Goal: Task Accomplishment & Management: Complete application form

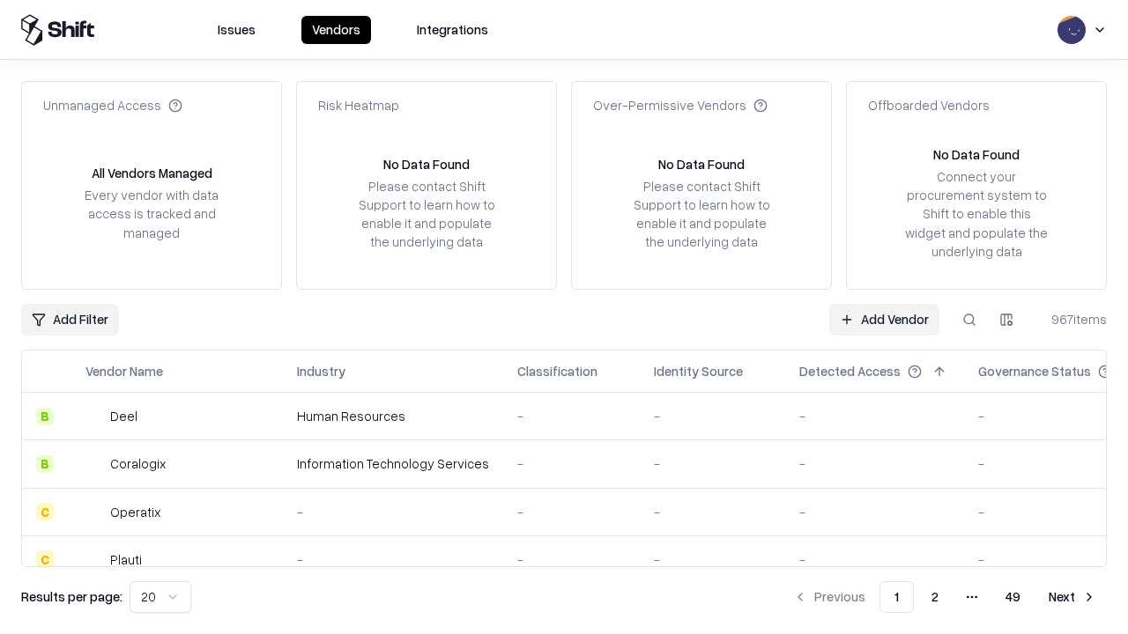
click at [884, 319] on link "Add Vendor" at bounding box center [884, 320] width 110 height 32
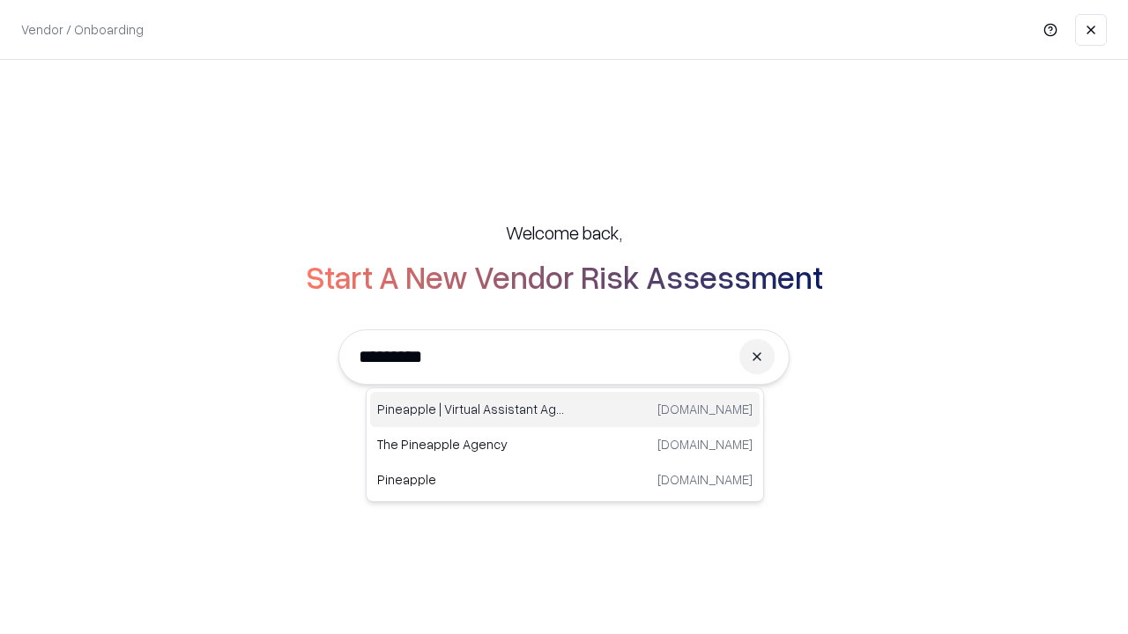
click at [565, 410] on div "Pineapple | Virtual Assistant Agency trypineapple.com" at bounding box center [564, 409] width 389 height 35
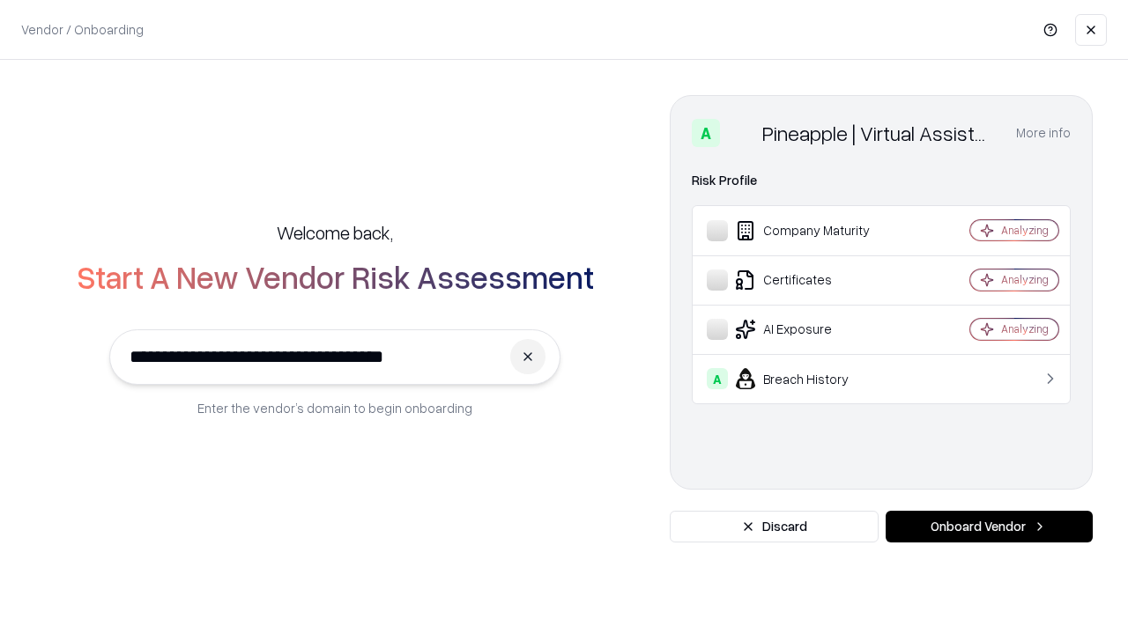
type input "**********"
click at [988, 527] on button "Onboard Vendor" at bounding box center [988, 527] width 207 height 32
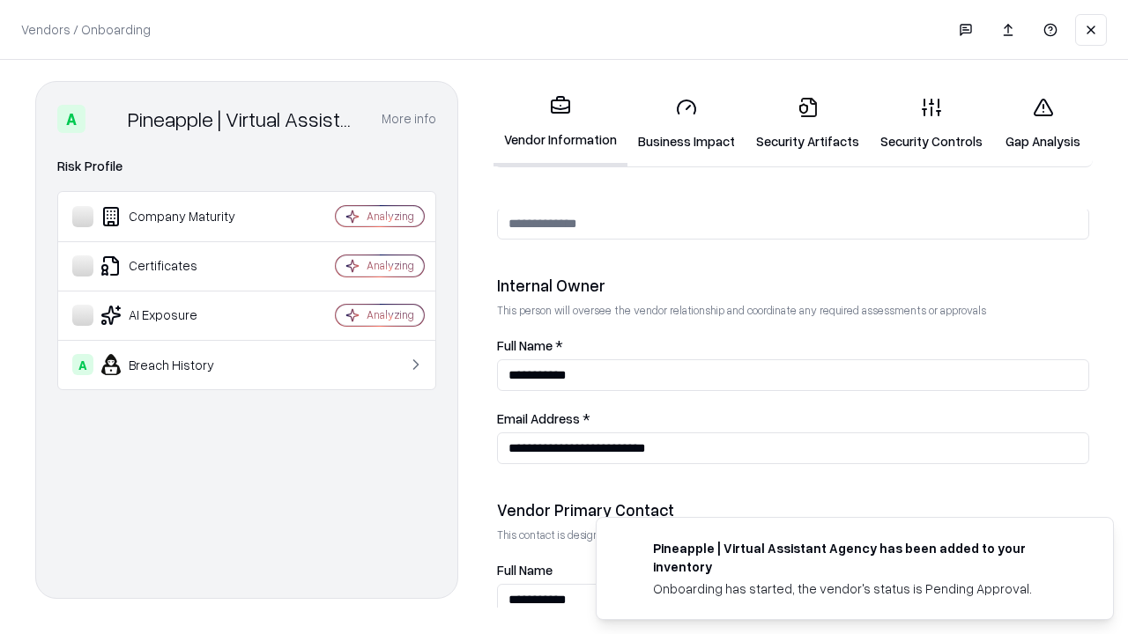
scroll to position [913, 0]
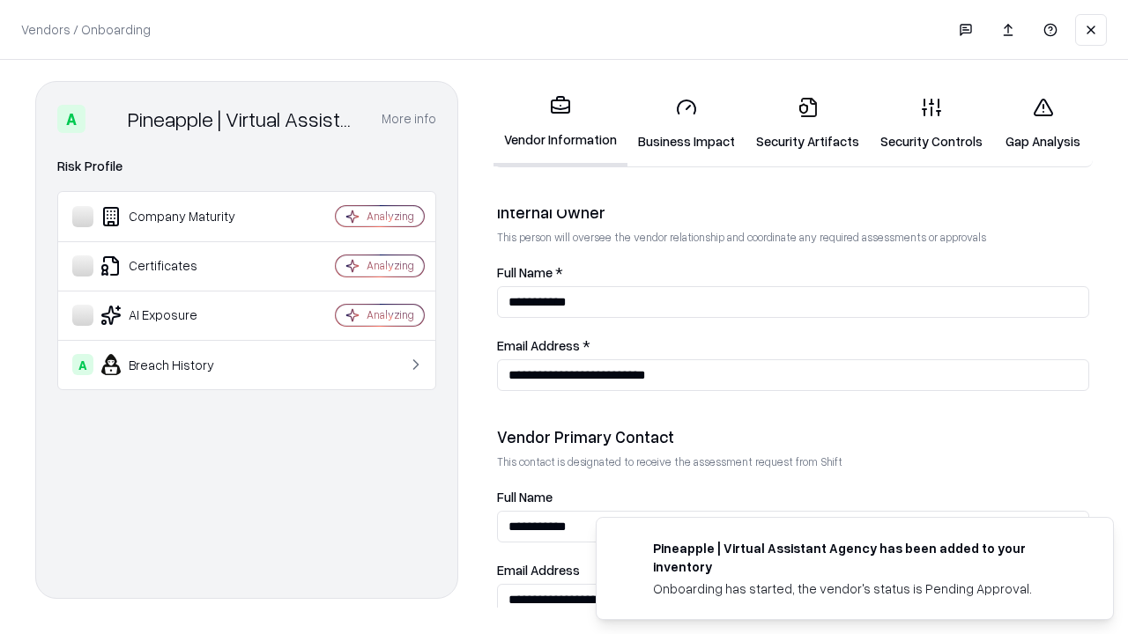
click at [686, 123] on link "Business Impact" at bounding box center [686, 124] width 118 height 82
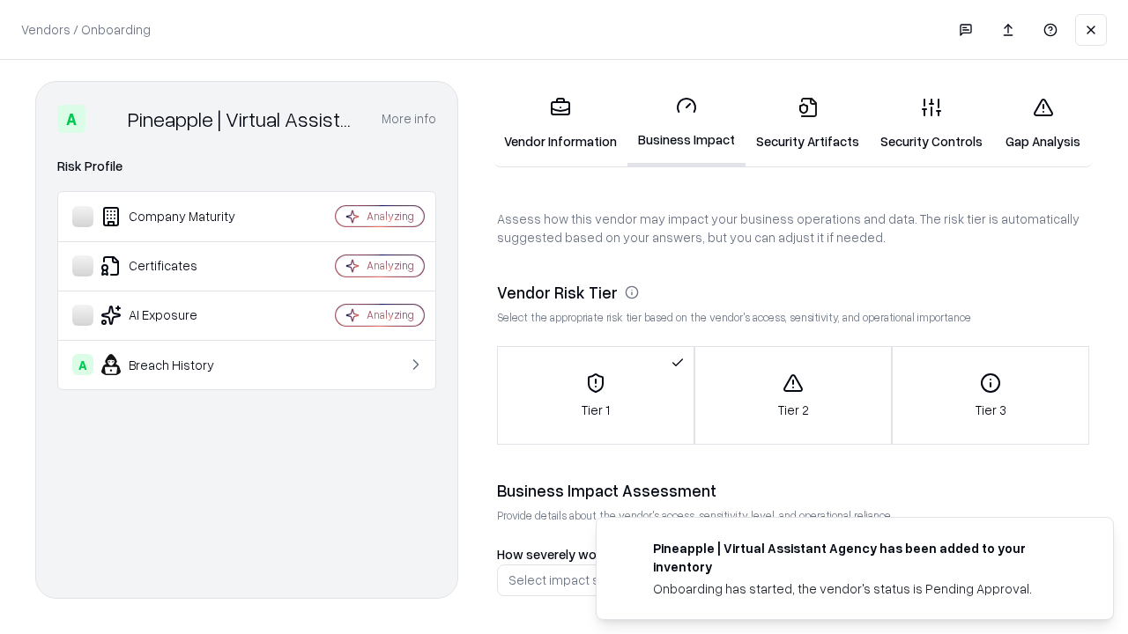
click at [807, 123] on link "Security Artifacts" at bounding box center [807, 124] width 124 height 82
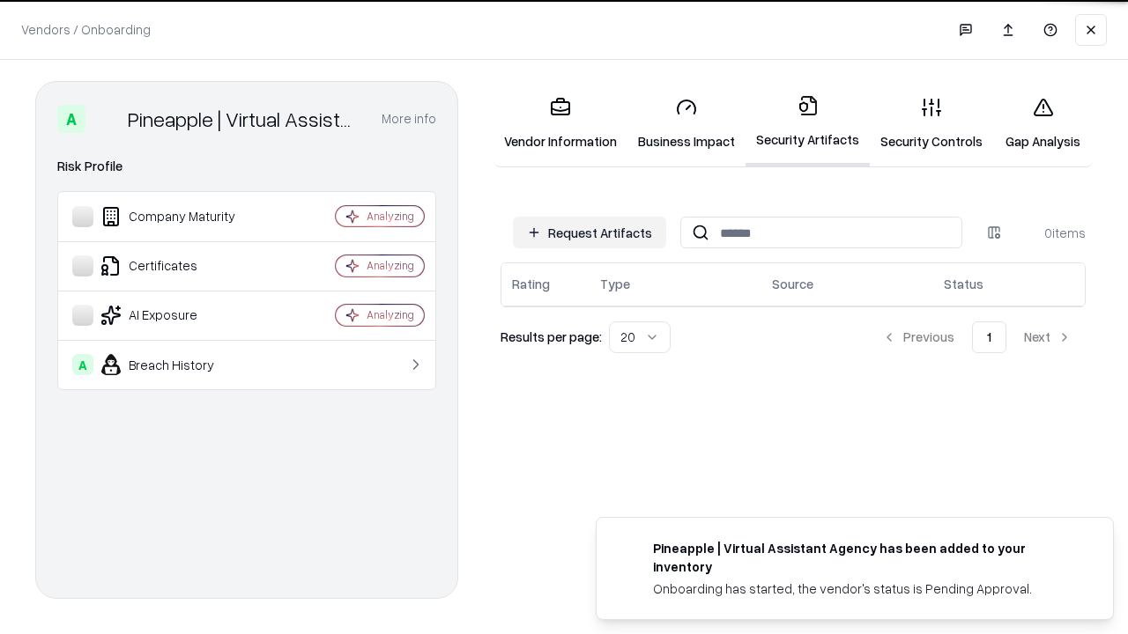
click at [589, 233] on button "Request Artifacts" at bounding box center [589, 233] width 153 height 32
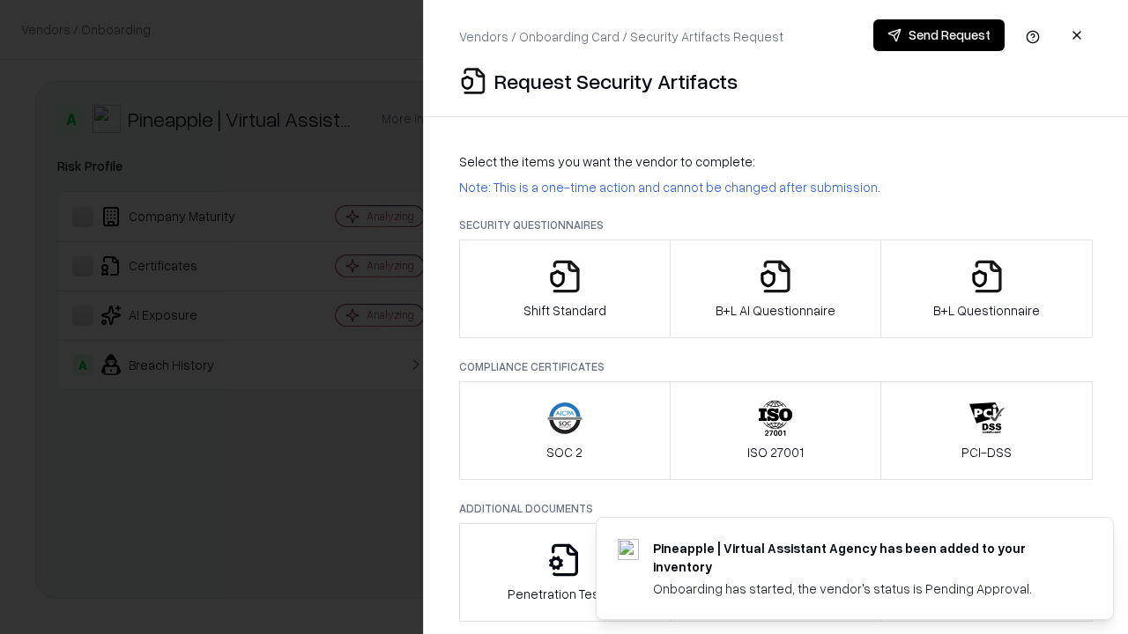
click at [564, 289] on icon "button" at bounding box center [564, 276] width 35 height 35
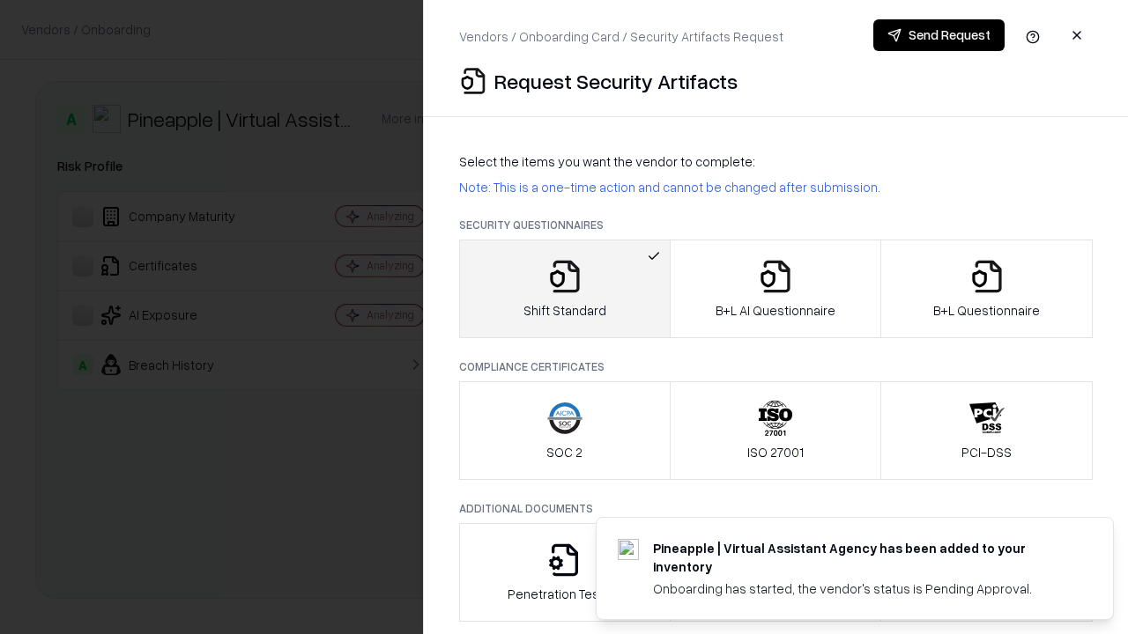
click at [938, 35] on button "Send Request" at bounding box center [938, 35] width 131 height 32
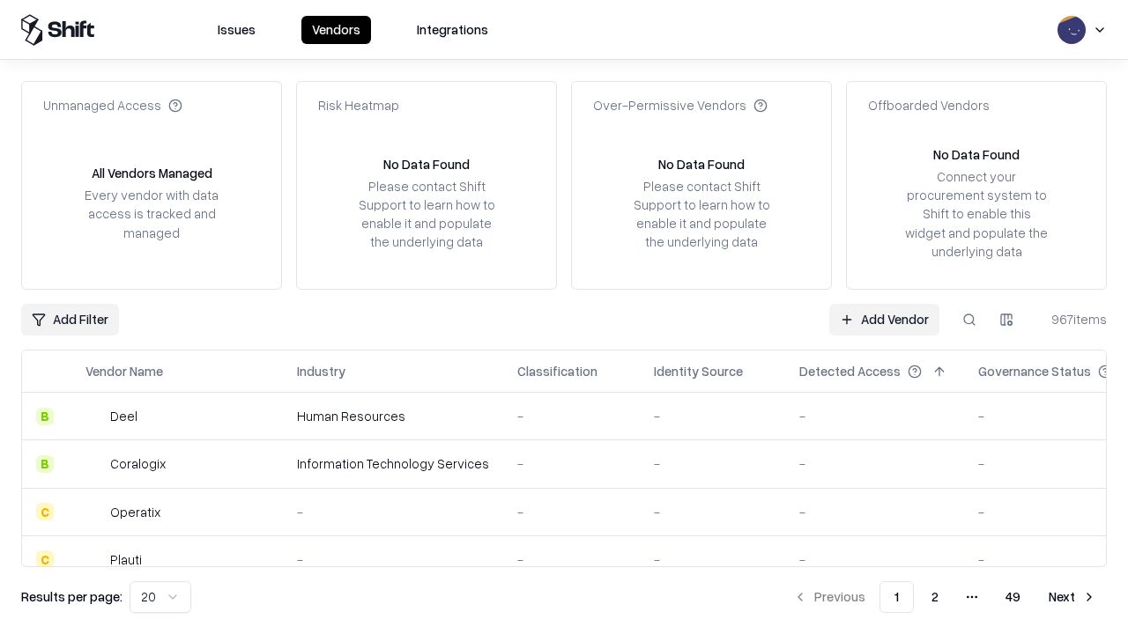
click at [969, 319] on button at bounding box center [969, 320] width 32 height 32
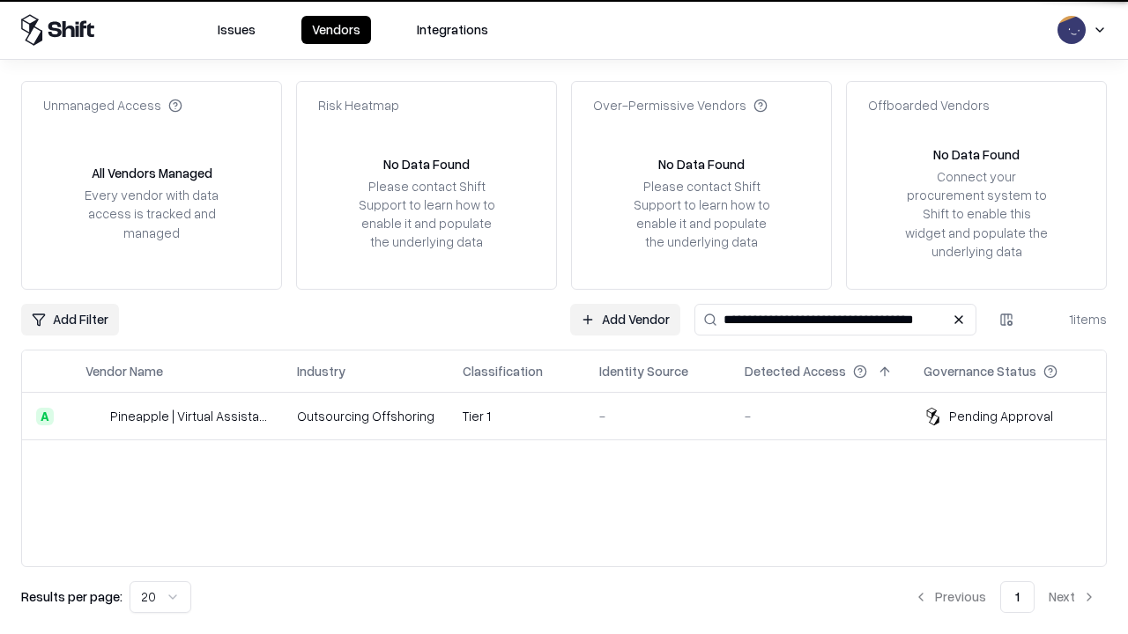
type input "**********"
click at [574, 416] on td "Tier 1" at bounding box center [516, 417] width 137 height 48
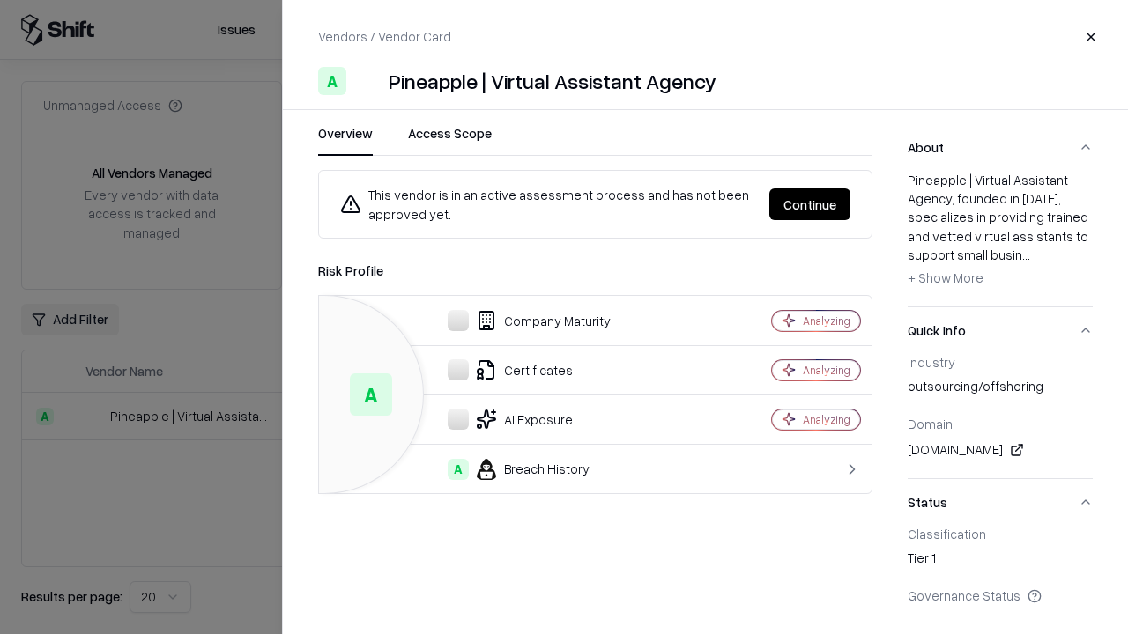
click at [810, 204] on button "Continue" at bounding box center [809, 205] width 81 height 32
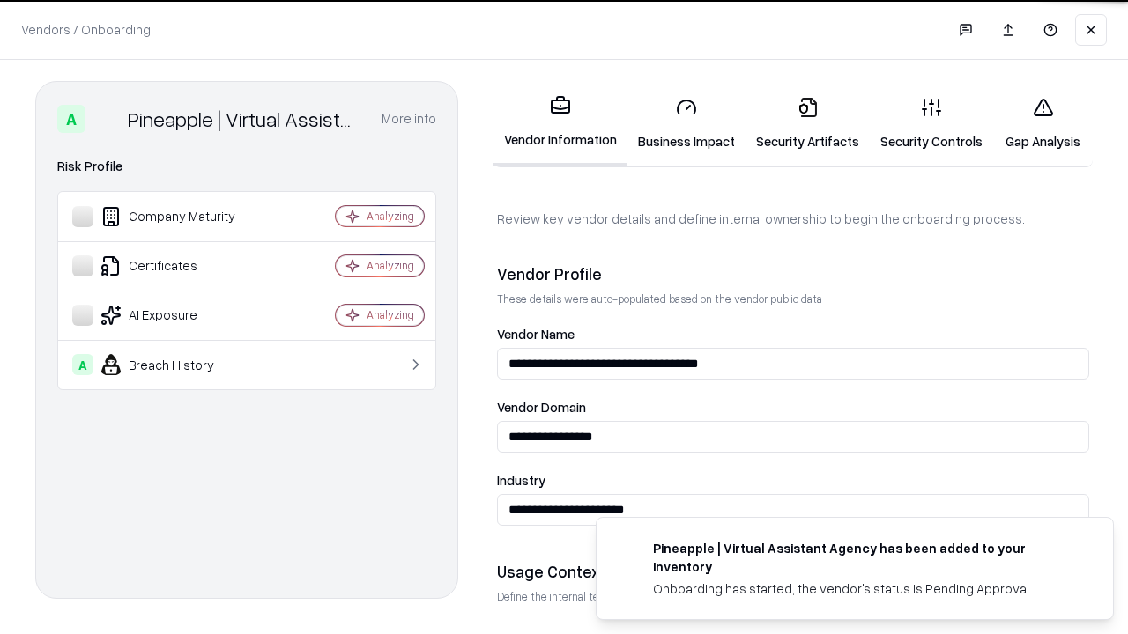
click at [807, 123] on link "Security Artifacts" at bounding box center [807, 124] width 124 height 82
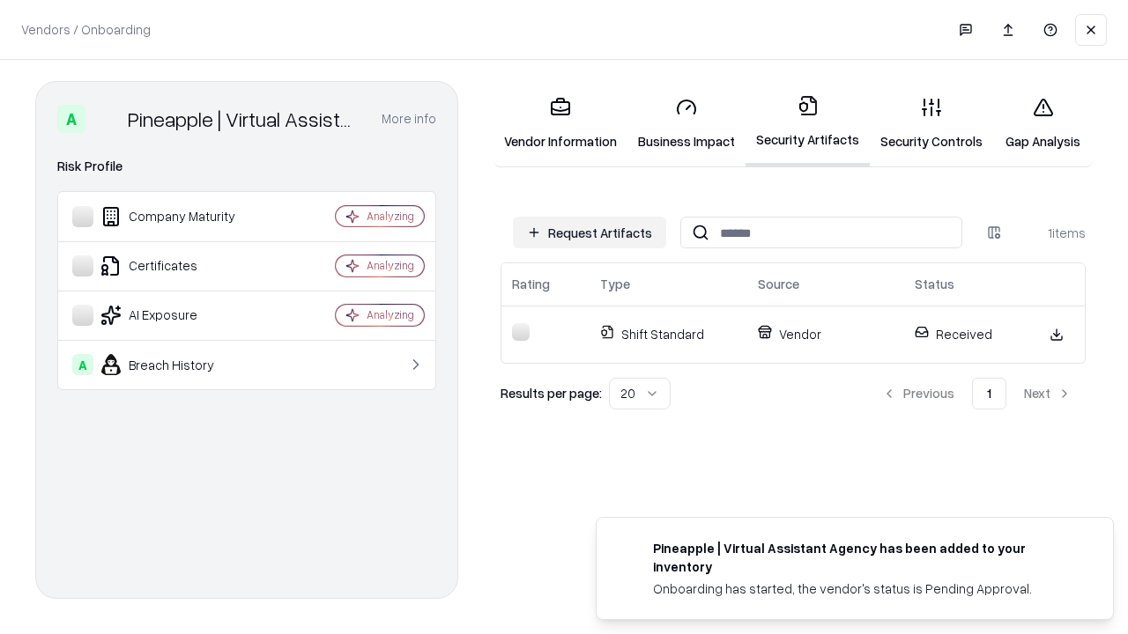
click at [931, 123] on link "Security Controls" at bounding box center [931, 124] width 123 height 82
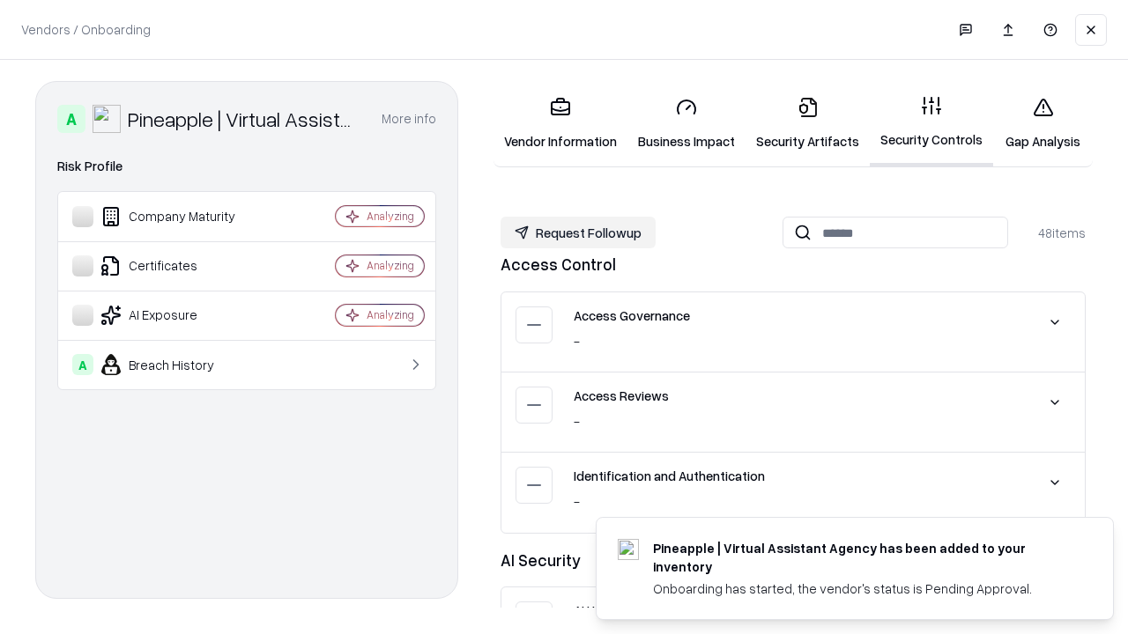
click at [578, 233] on button "Request Followup" at bounding box center [577, 233] width 155 height 32
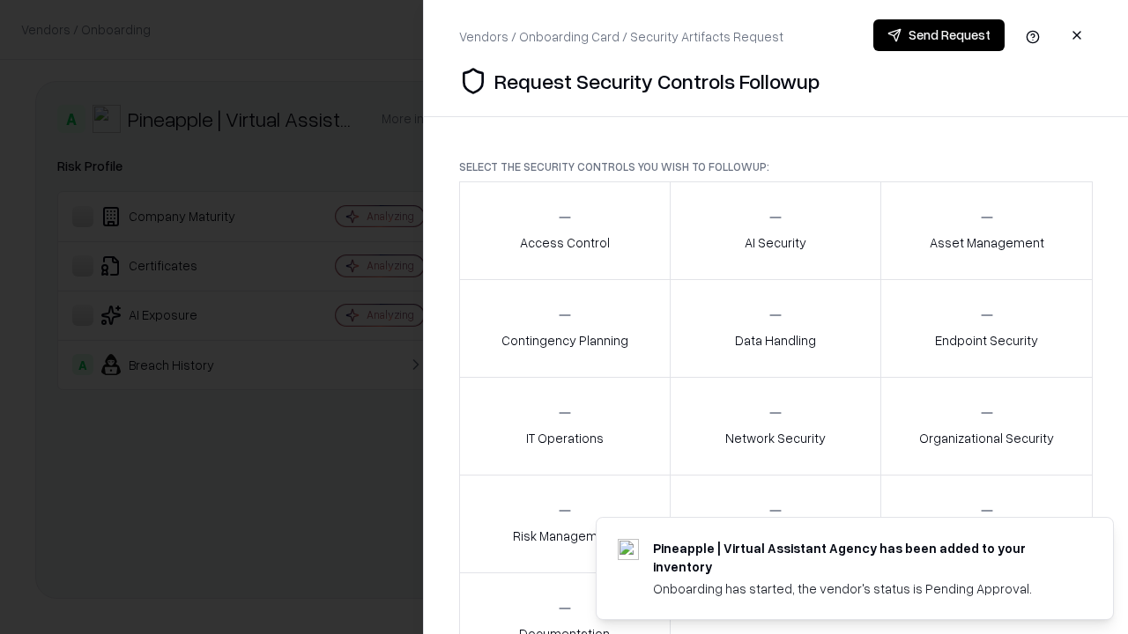
click at [564, 231] on div "Access Control" at bounding box center [565, 230] width 90 height 43
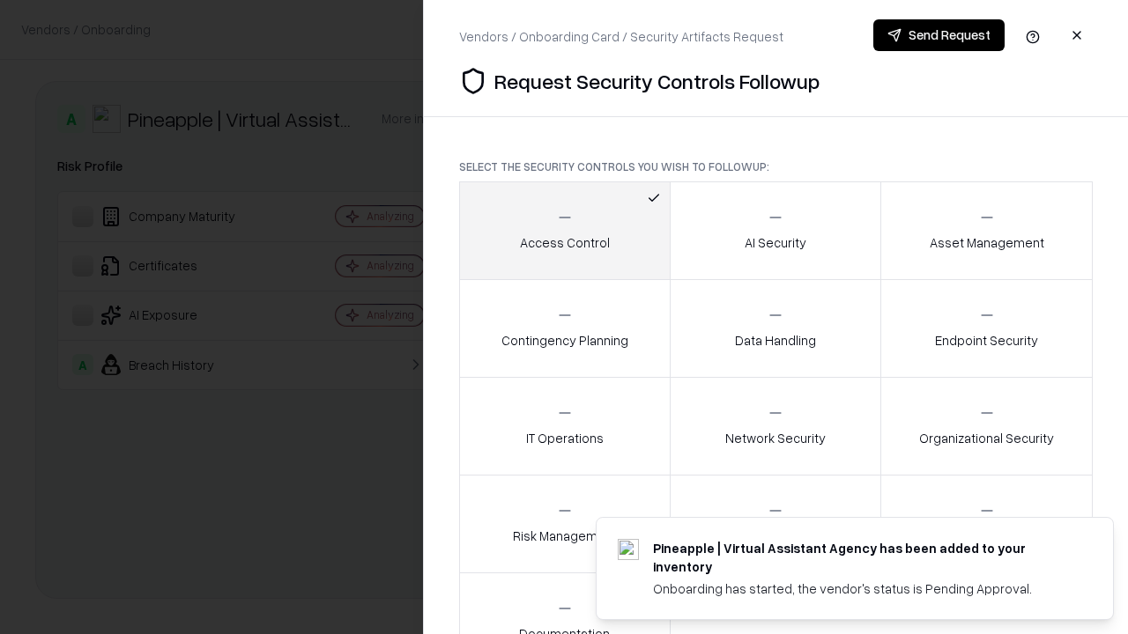
click at [938, 35] on button "Send Request" at bounding box center [938, 35] width 131 height 32
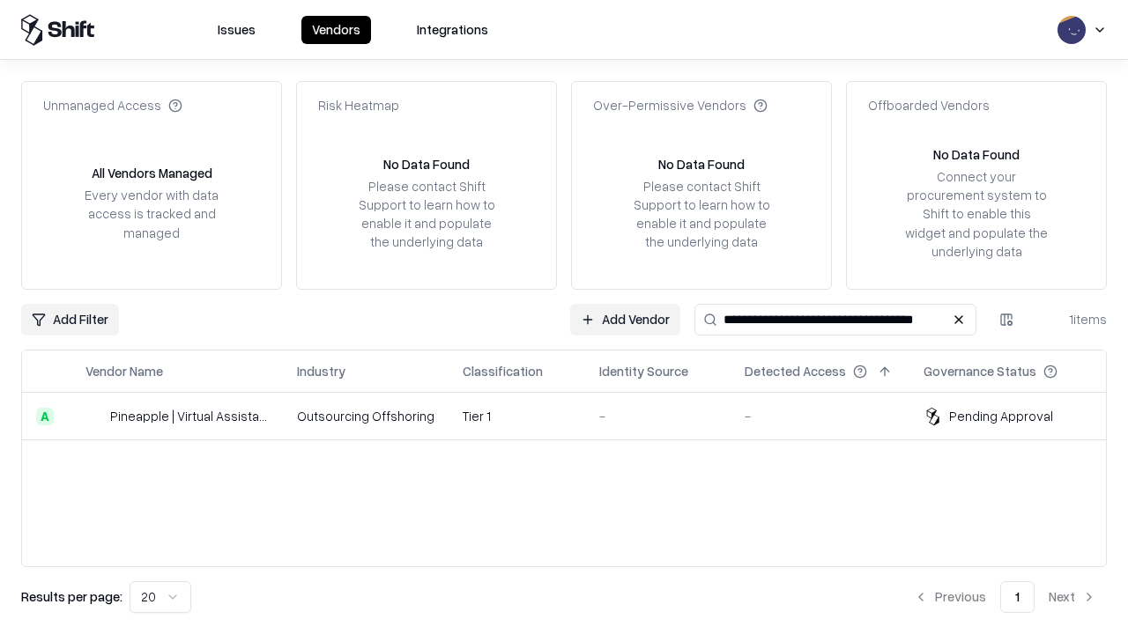
type input "**********"
click at [574, 416] on td "Tier 1" at bounding box center [516, 417] width 137 height 48
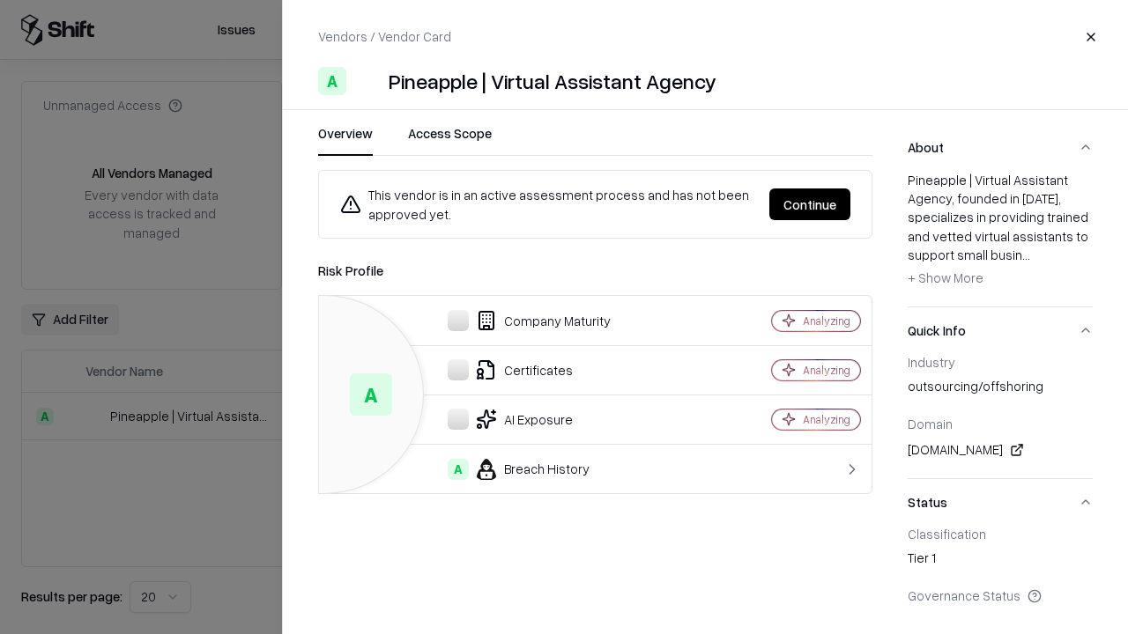
click at [810, 204] on button "Continue" at bounding box center [809, 205] width 81 height 32
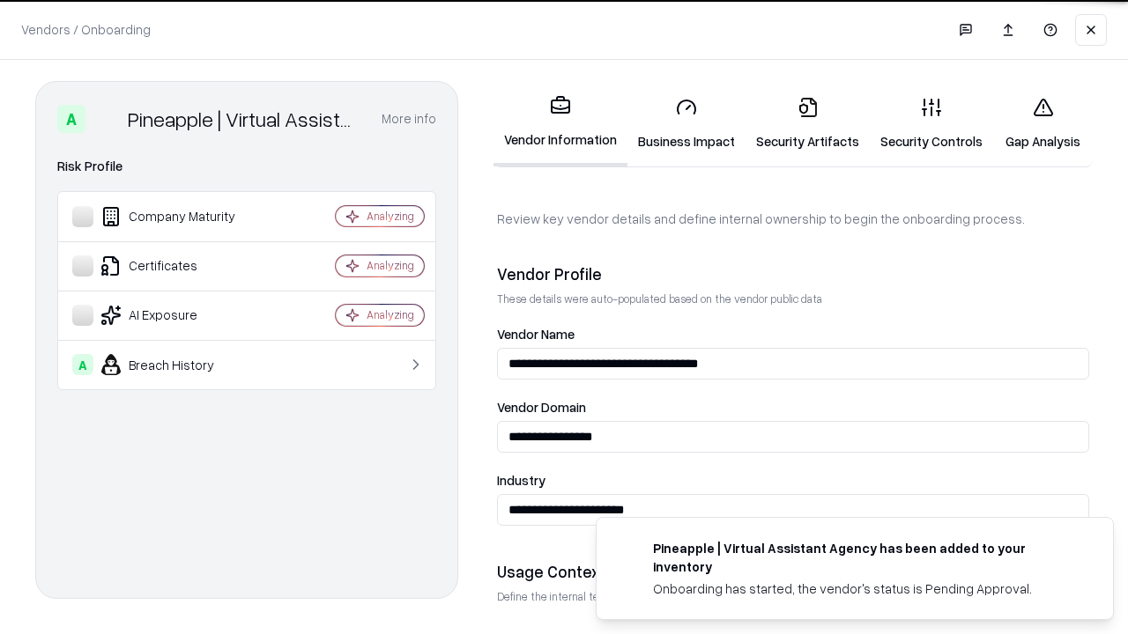
click at [1042, 123] on link "Gap Analysis" at bounding box center [1043, 124] width 100 height 82
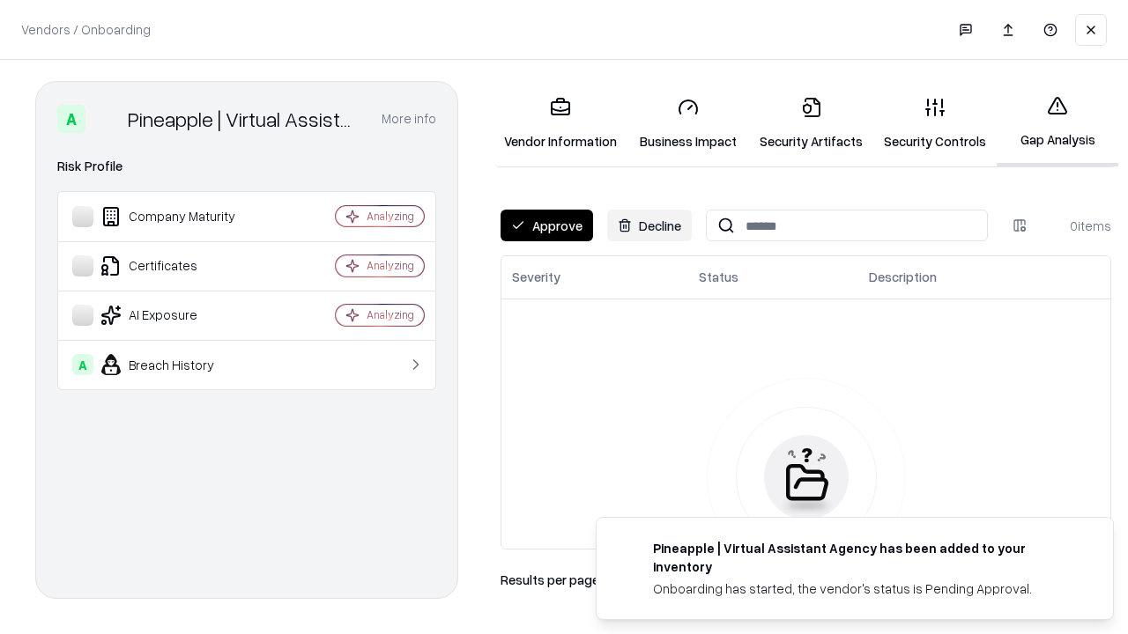
click at [546, 226] on button "Approve" at bounding box center [546, 226] width 93 height 32
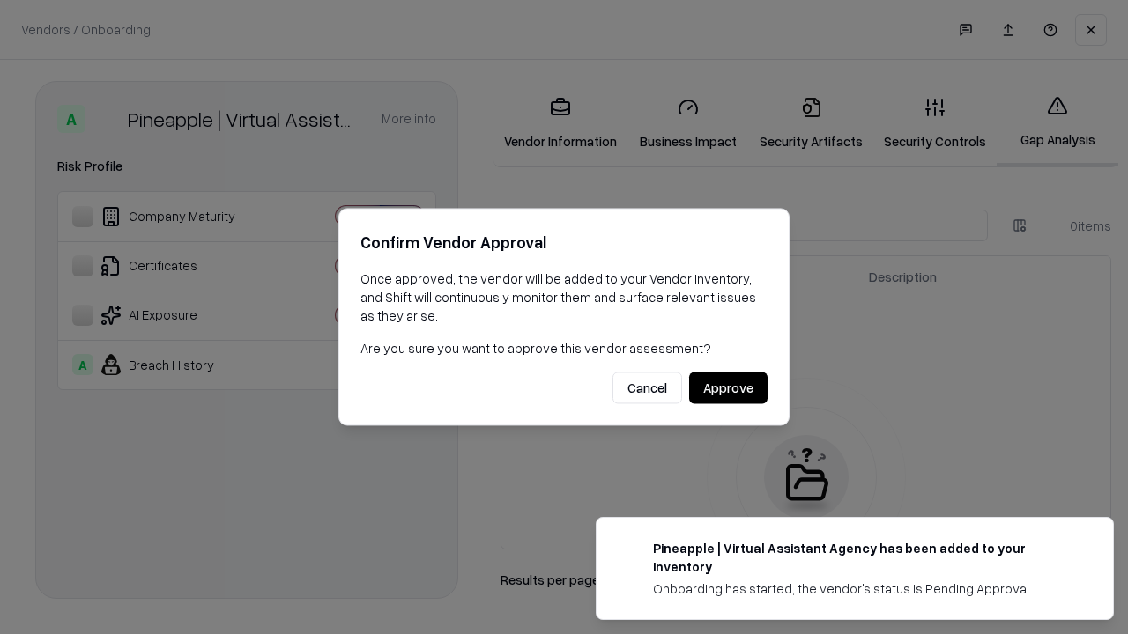
click at [728, 388] on button "Approve" at bounding box center [728, 389] width 78 height 32
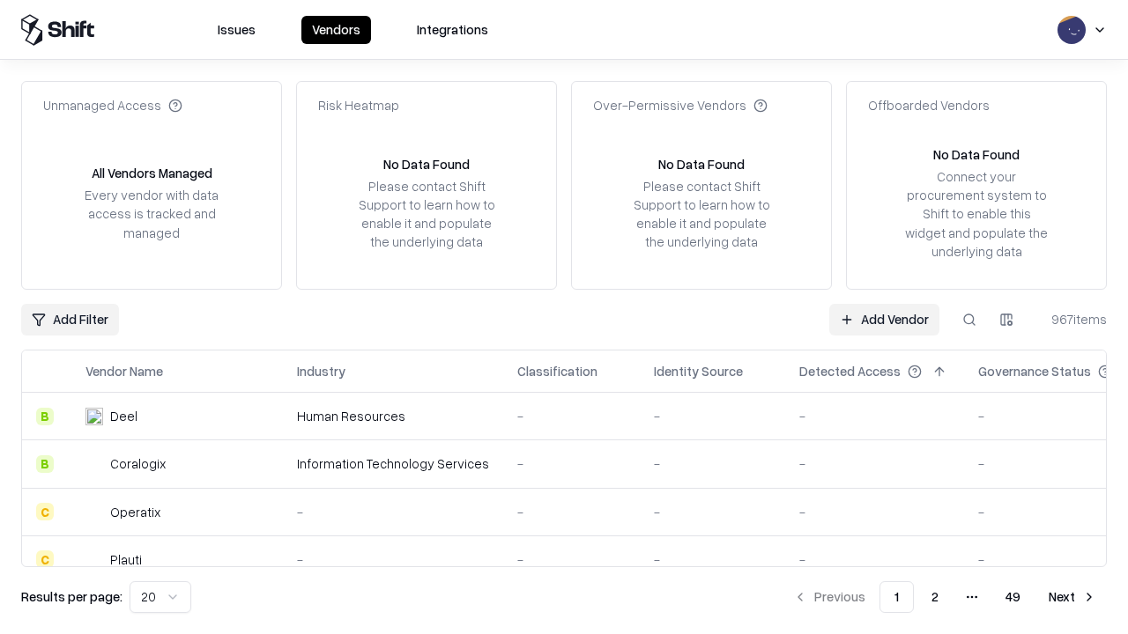
type input "**********"
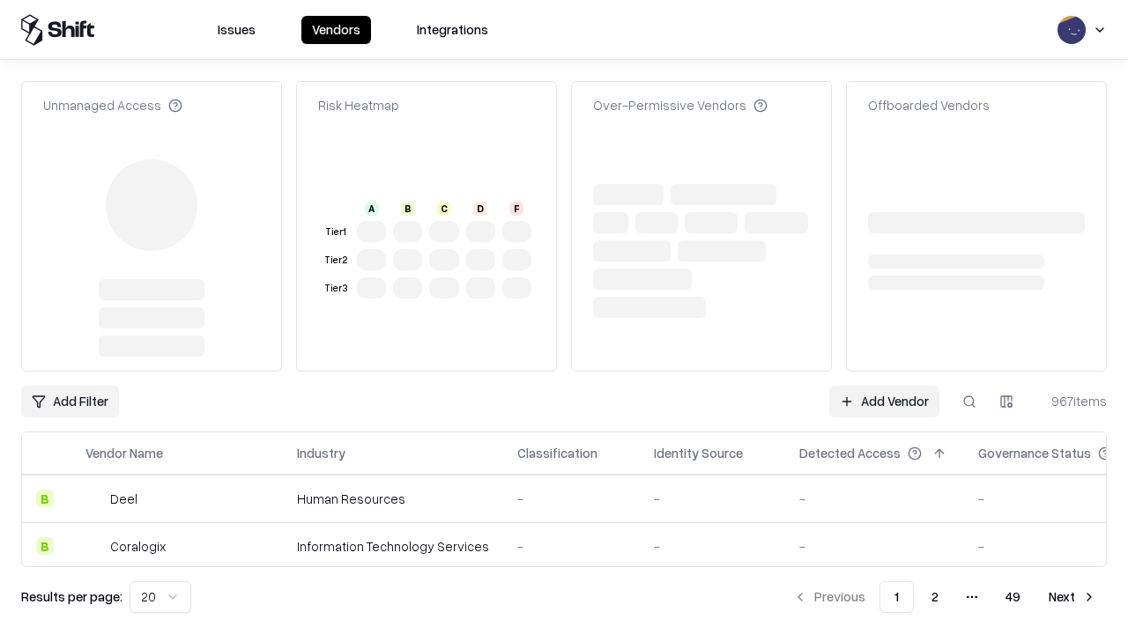
click at [884, 402] on link "Add Vendor" at bounding box center [884, 402] width 110 height 32
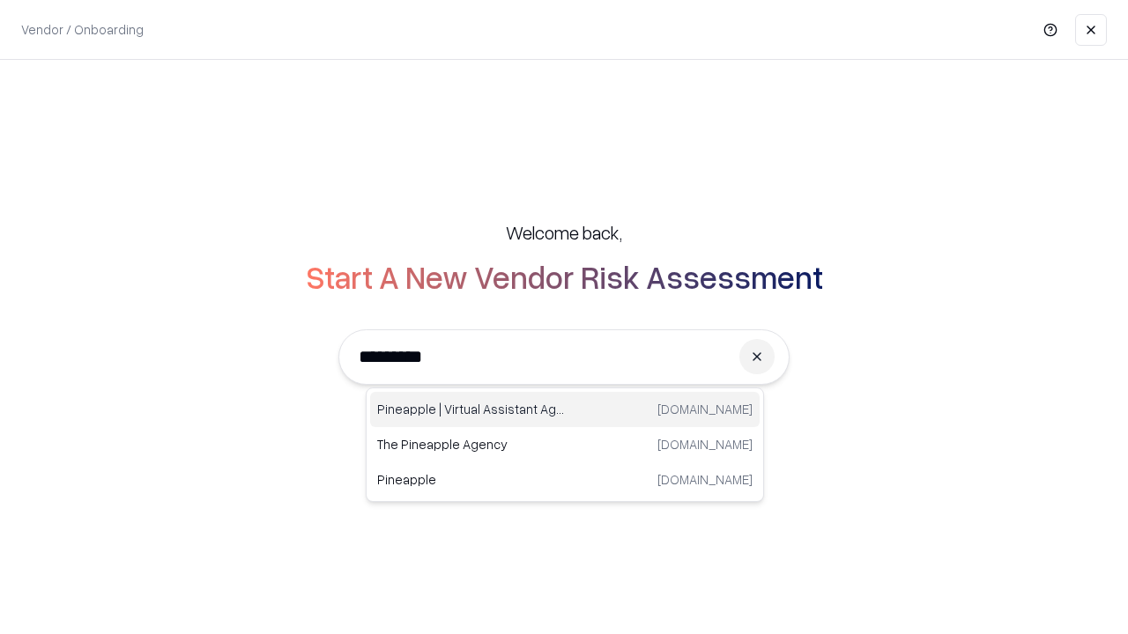
click at [565, 410] on div "Pineapple | Virtual Assistant Agency trypineapple.com" at bounding box center [564, 409] width 389 height 35
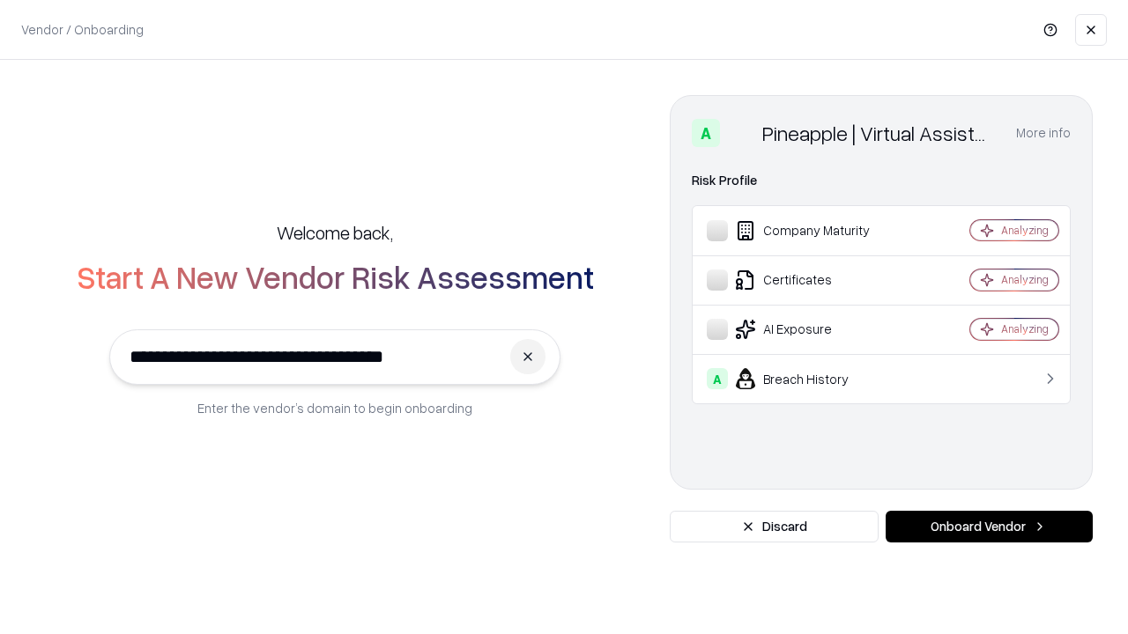
type input "**********"
click at [988, 527] on button "Onboard Vendor" at bounding box center [988, 527] width 207 height 32
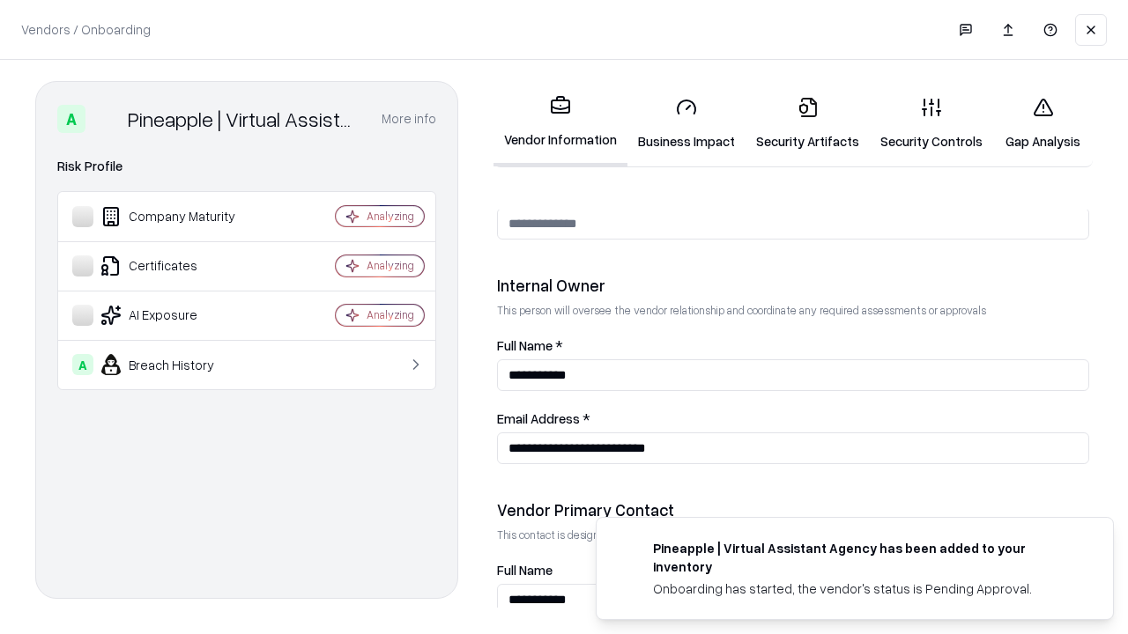
scroll to position [913, 0]
